Goal: Navigation & Orientation: Find specific page/section

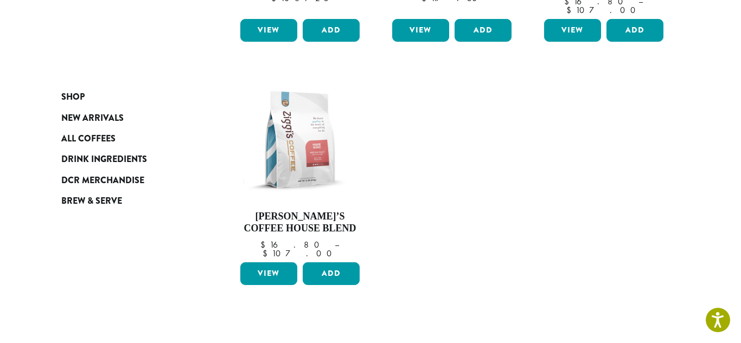
scroll to position [367, 0]
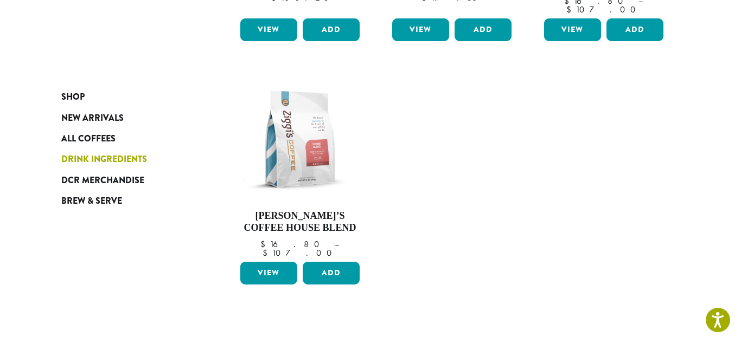
click at [143, 159] on span "Drink Ingredients" at bounding box center [104, 160] width 86 height 14
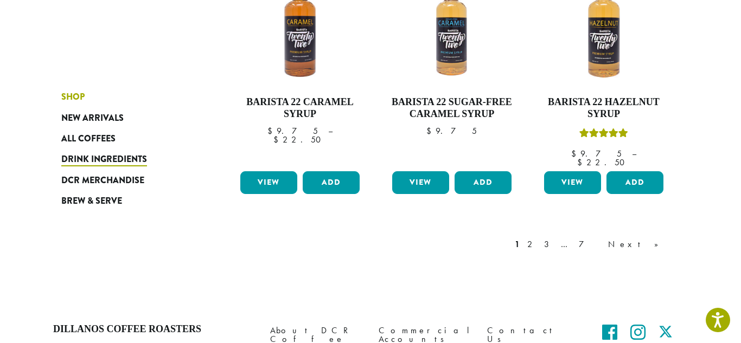
scroll to position [977, 0]
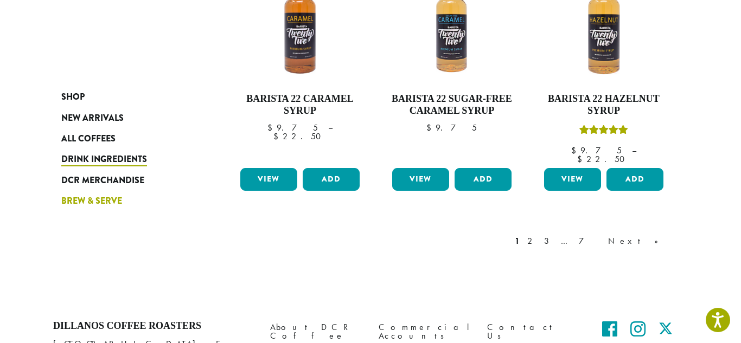
click at [107, 200] on span "Brew & Serve" at bounding box center [91, 202] width 61 height 14
